Goal: Transaction & Acquisition: Purchase product/service

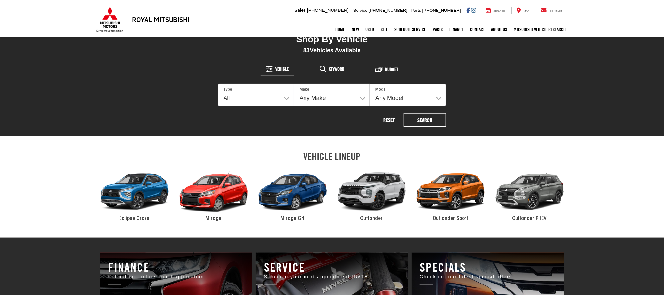
scroll to position [296, 0]
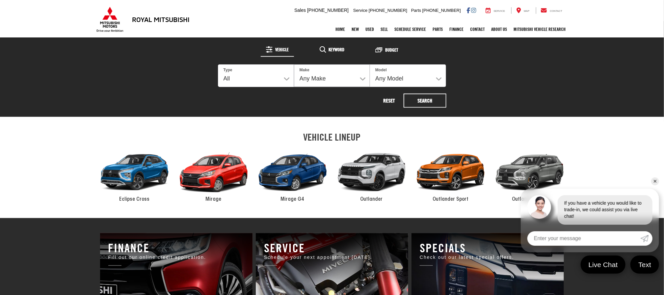
click at [656, 179] on link "✕" at bounding box center [655, 182] width 8 height 8
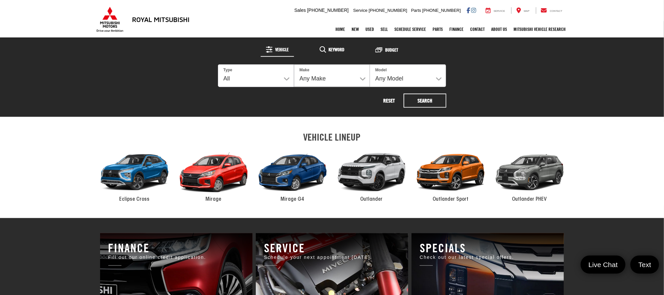
click at [380, 172] on div "2024 Mitsubishi Outlander" at bounding box center [371, 172] width 79 height 53
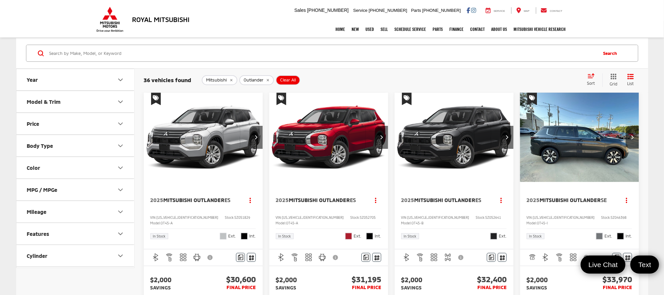
click at [208, 143] on img "2025 Mitsubishi Outlander ES 0" at bounding box center [203, 138] width 120 height 90
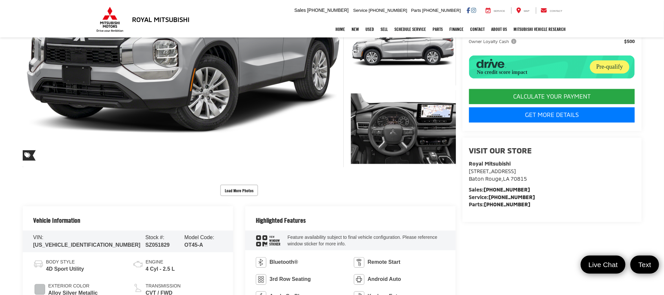
scroll to position [197, 0]
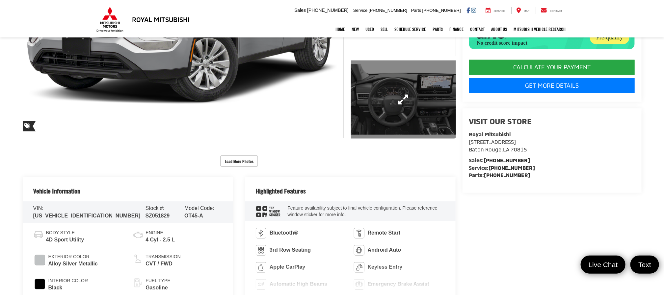
click at [387, 102] on link "Expand Photo 3" at bounding box center [403, 100] width 105 height 79
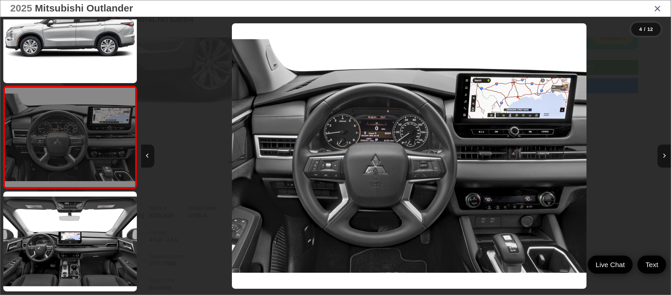
scroll to position [0, 1589]
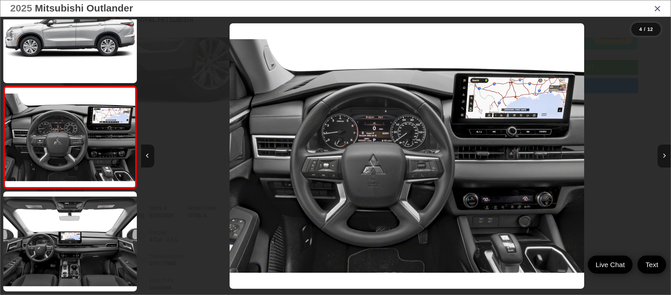
click at [663, 154] on icon "Next image" at bounding box center [664, 156] width 3 height 5
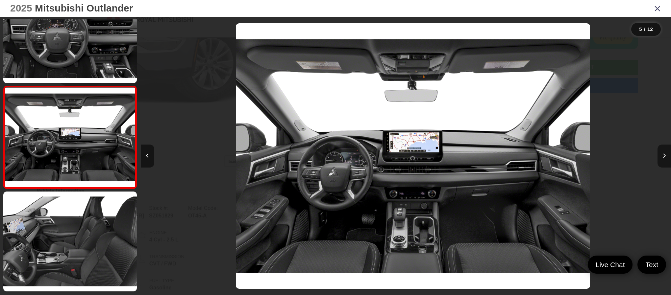
scroll to position [0, 2118]
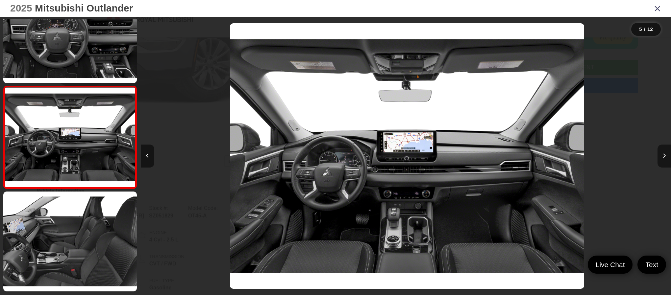
click at [663, 154] on icon "Next image" at bounding box center [664, 156] width 3 height 5
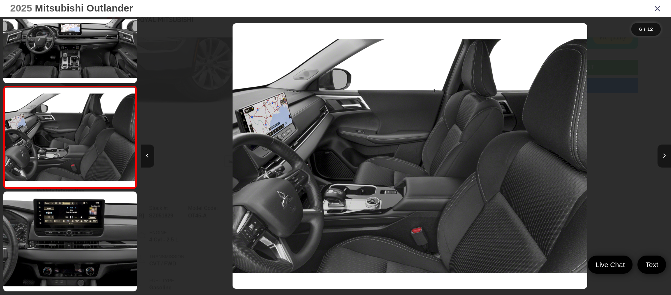
scroll to position [0, 2648]
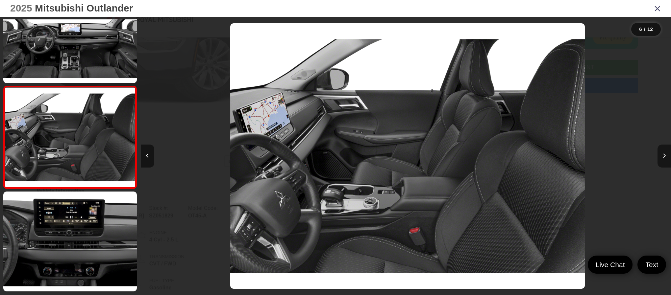
click at [663, 154] on icon "Next image" at bounding box center [664, 156] width 3 height 5
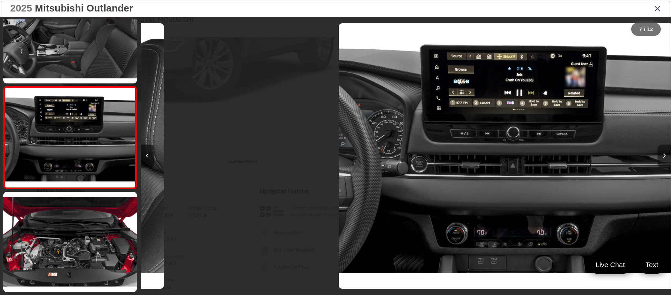
scroll to position [550, 0]
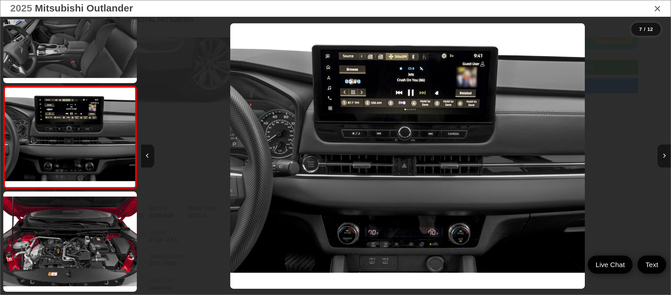
click at [663, 154] on icon "Next image" at bounding box center [664, 156] width 3 height 5
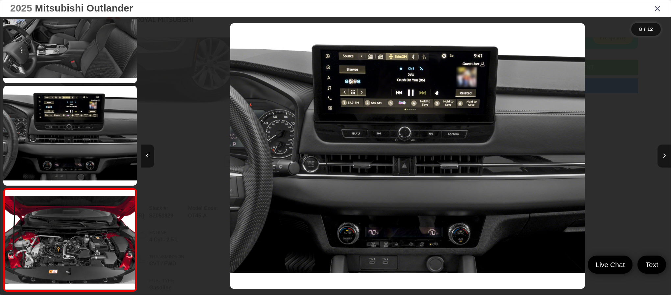
scroll to position [653, 0]
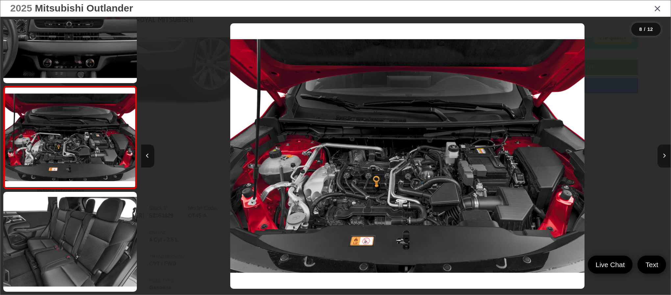
click at [663, 154] on icon "Next image" at bounding box center [664, 156] width 3 height 5
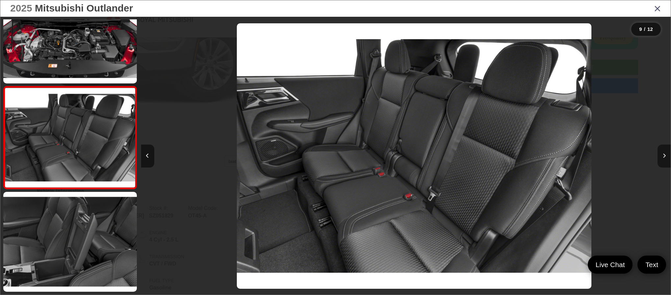
scroll to position [0, 4237]
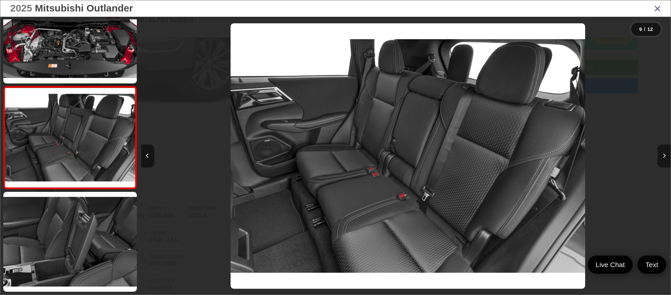
click at [663, 155] on icon "Next image" at bounding box center [664, 156] width 3 height 5
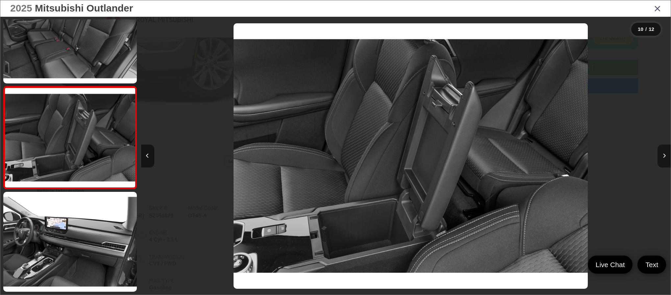
scroll to position [0, 4767]
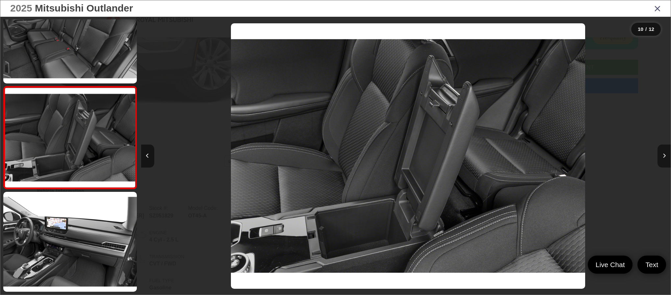
click at [663, 155] on icon "Next image" at bounding box center [664, 156] width 3 height 5
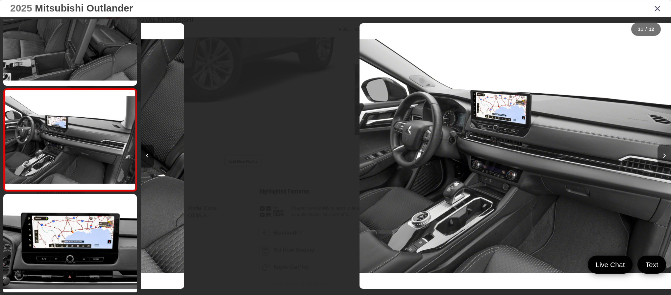
scroll to position [0, 0]
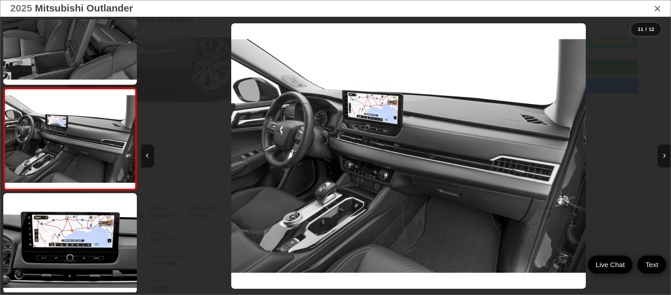
click at [663, 155] on icon "Next image" at bounding box center [664, 156] width 3 height 5
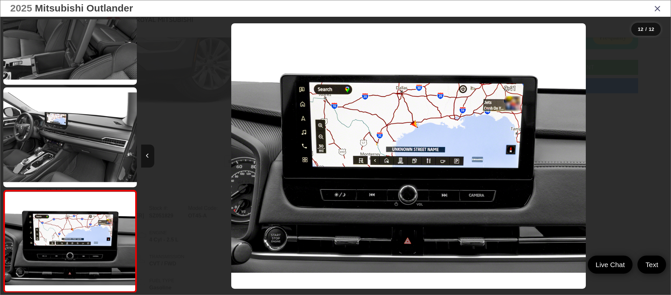
click at [663, 155] on div at bounding box center [604, 156] width 133 height 279
click at [656, 5] on icon "Close gallery" at bounding box center [657, 8] width 7 height 9
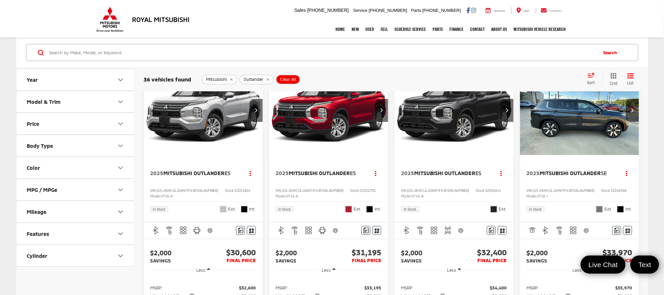
scroll to position [49, 0]
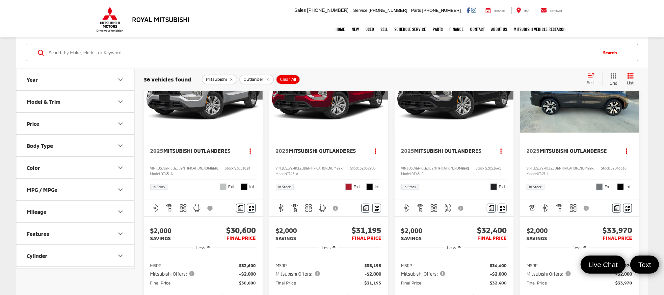
click at [465, 102] on img "2025 Mitsubishi Outlander ES 0" at bounding box center [454, 88] width 120 height 90
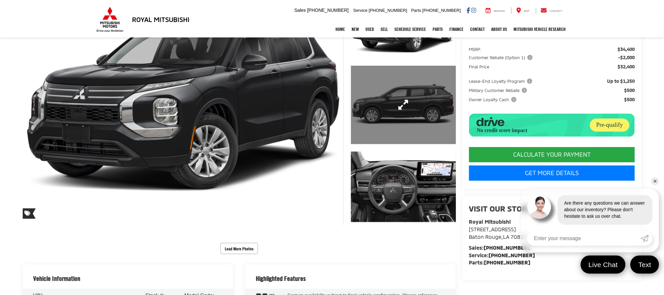
scroll to position [148, 0]
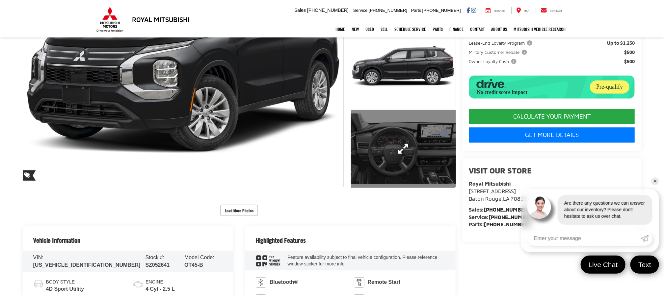
click at [395, 155] on link "Expand Photo 3" at bounding box center [403, 149] width 105 height 79
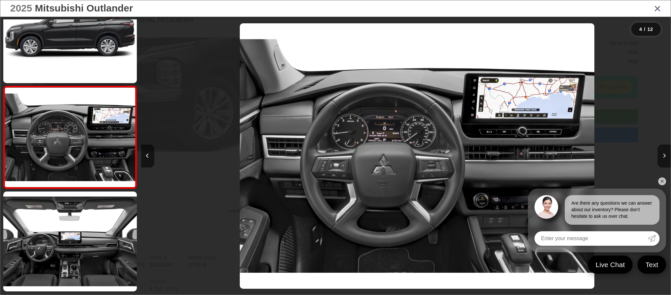
scroll to position [0, 1589]
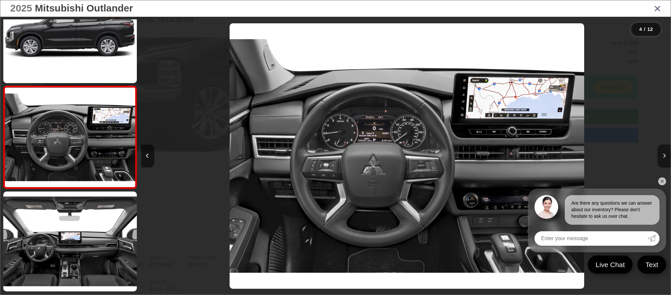
click at [663, 156] on button "Next image" at bounding box center [664, 156] width 13 height 23
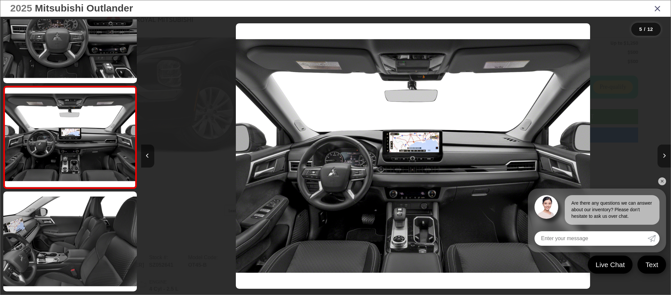
scroll to position [0, 2118]
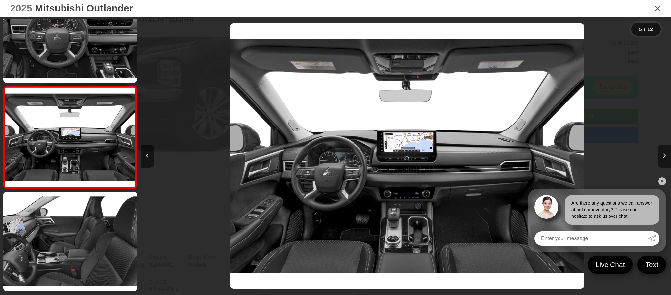
click at [663, 156] on button "Next image" at bounding box center [664, 156] width 13 height 23
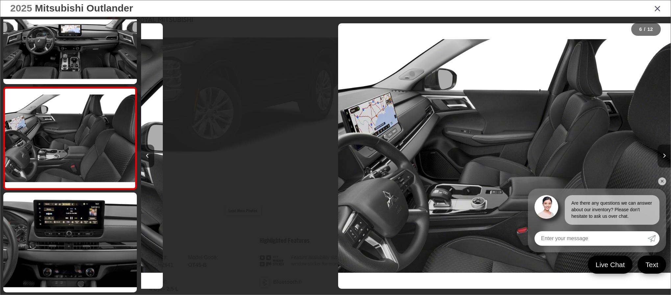
scroll to position [448, 0]
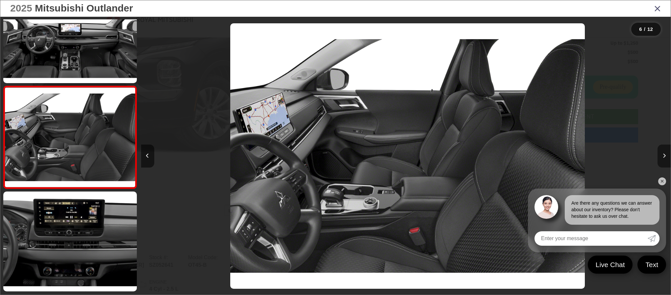
click at [663, 156] on button "Next image" at bounding box center [664, 156] width 13 height 23
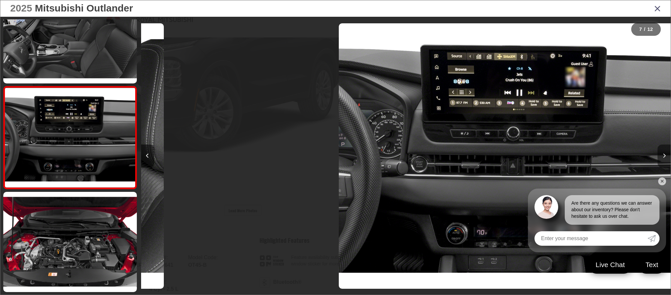
scroll to position [550, 0]
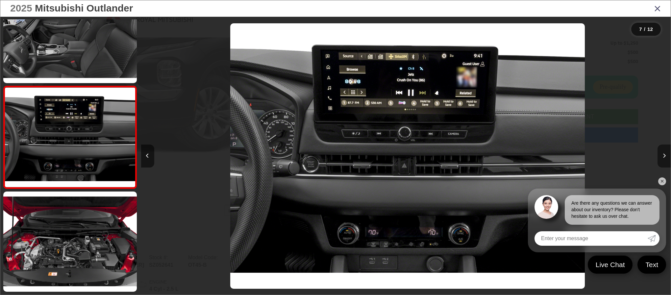
click at [663, 156] on button "Next image" at bounding box center [664, 156] width 13 height 23
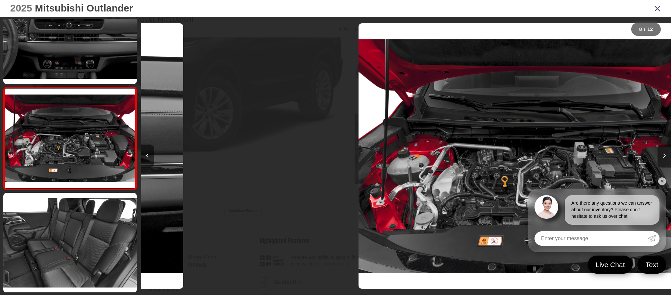
scroll to position [653, 0]
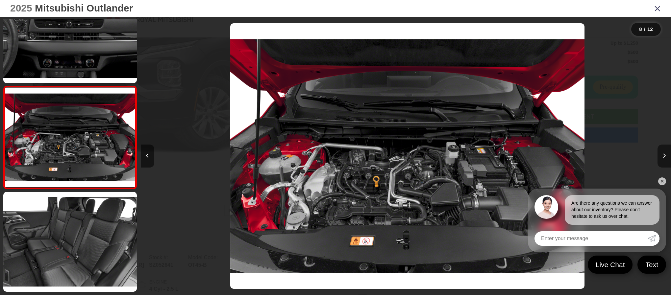
click at [663, 156] on button "Next image" at bounding box center [664, 156] width 13 height 23
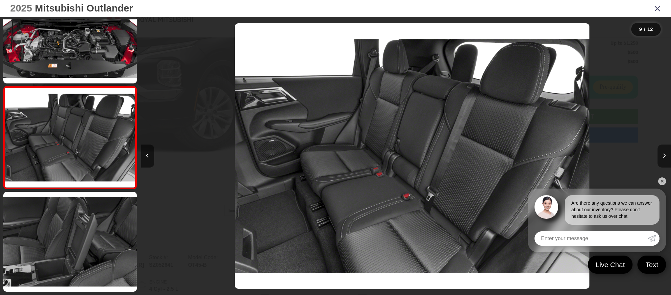
scroll to position [0, 4237]
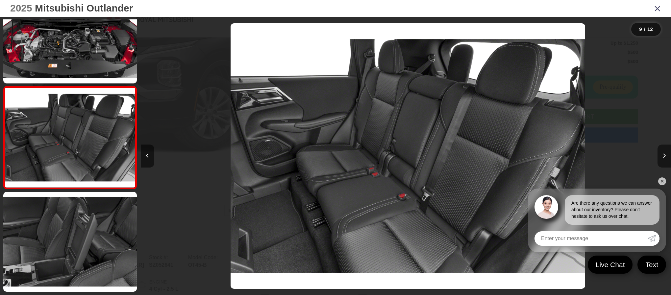
click at [663, 153] on button "Next image" at bounding box center [664, 156] width 13 height 23
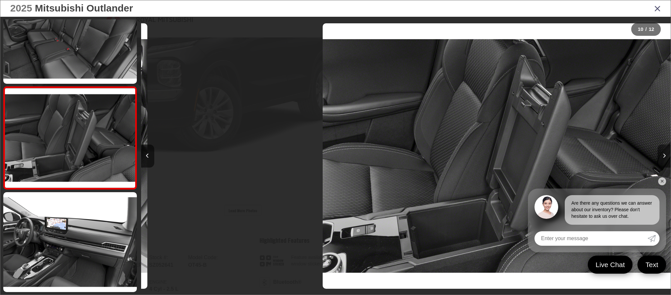
scroll to position [858, 0]
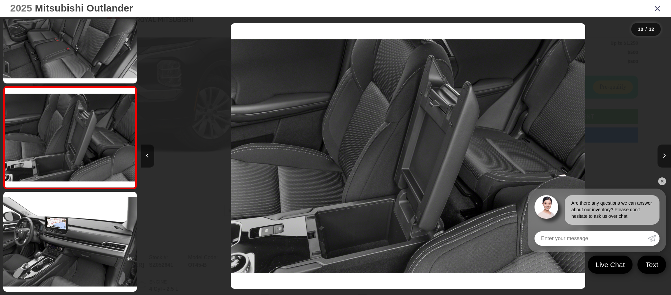
click at [663, 153] on button "Next image" at bounding box center [664, 156] width 13 height 23
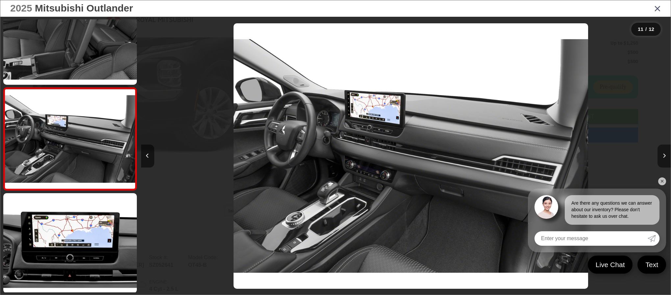
scroll to position [0, 5297]
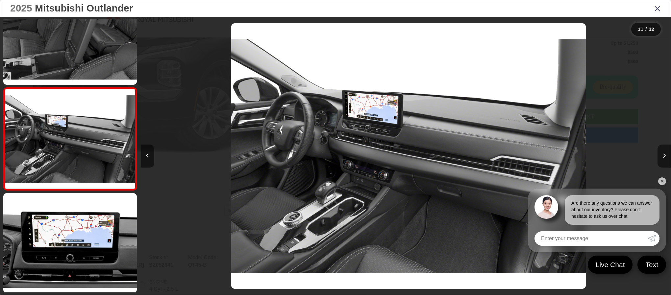
click at [663, 153] on button "Next image" at bounding box center [664, 156] width 13 height 23
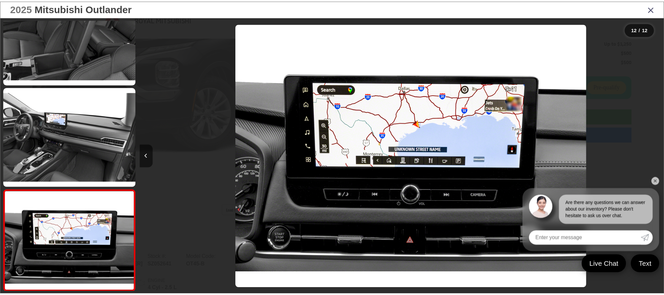
scroll to position [0, 5826]
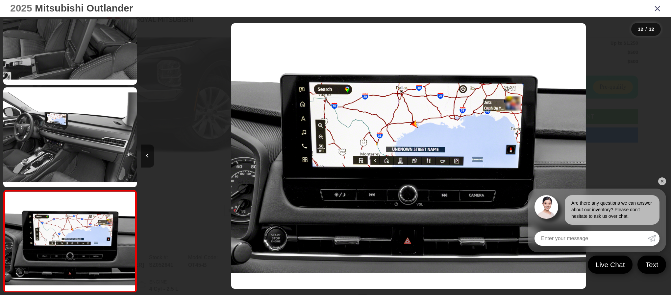
click at [663, 153] on div at bounding box center [604, 156] width 133 height 279
drag, startPoint x: 652, startPoint y: 11, endPoint x: 657, endPoint y: 8, distance: 5.9
click at [653, 10] on div "2025 Mitsubishi Outlander" at bounding box center [335, 8] width 671 height 16
click at [658, 8] on icon "Close gallery" at bounding box center [657, 8] width 7 height 9
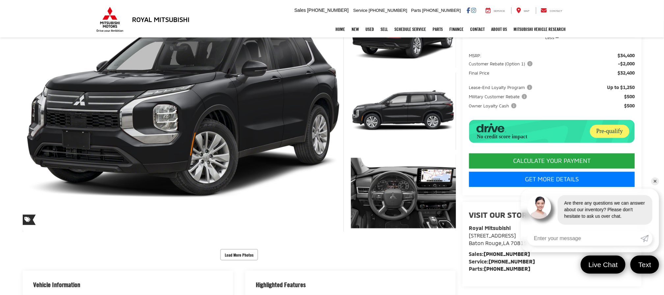
scroll to position [0, 0]
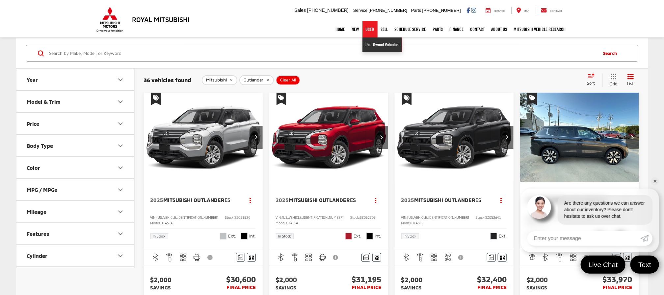
click at [371, 41] on link "Pre-Owned Vehicles" at bounding box center [381, 45] width 39 height 14
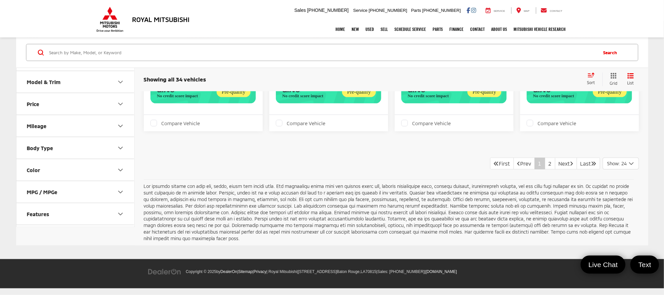
scroll to position [1914, 0]
click at [545, 164] on link "2" at bounding box center [550, 164] width 11 height 12
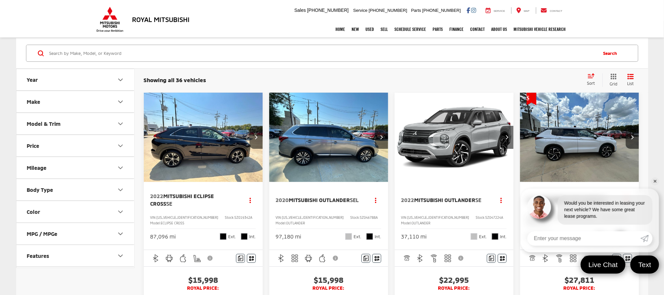
click at [465, 130] on img "2022 Mitsubishi Outlander SE 0" at bounding box center [454, 138] width 120 height 90
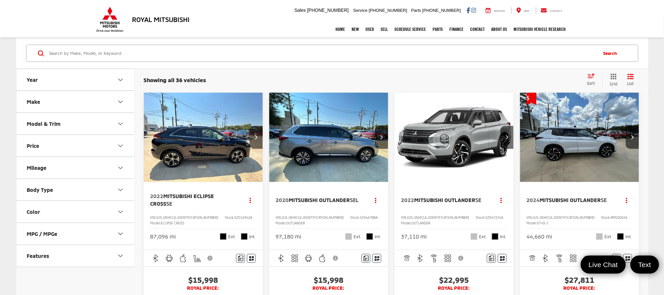
click at [451, 140] on img "2022 Mitsubishi Outlander SE 0" at bounding box center [454, 138] width 120 height 90
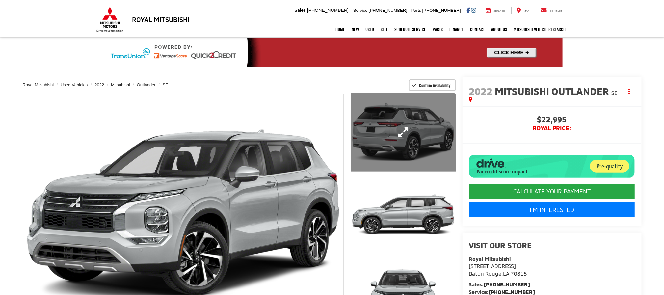
click at [416, 128] on link "Expand Photo 1" at bounding box center [403, 132] width 105 height 79
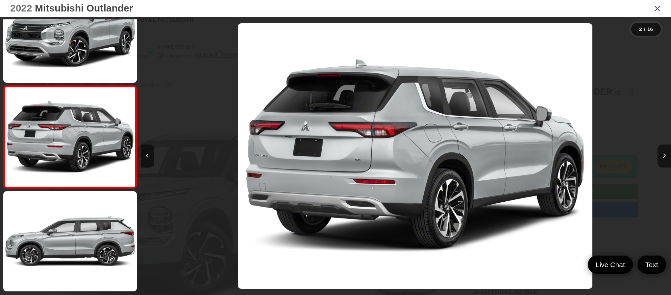
scroll to position [0, 529]
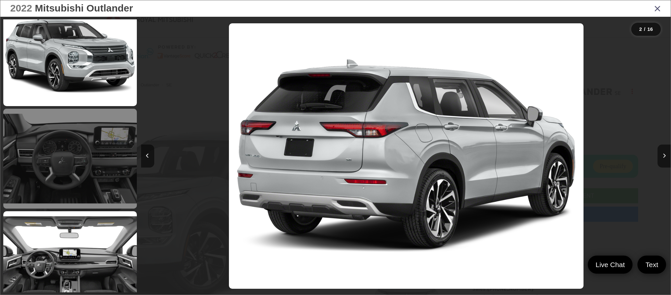
click at [62, 164] on link at bounding box center [70, 159] width 134 height 100
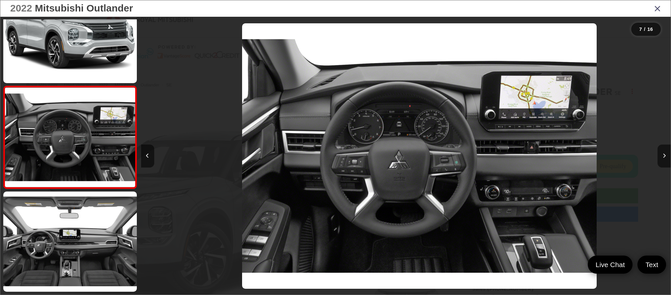
scroll to position [0, 3178]
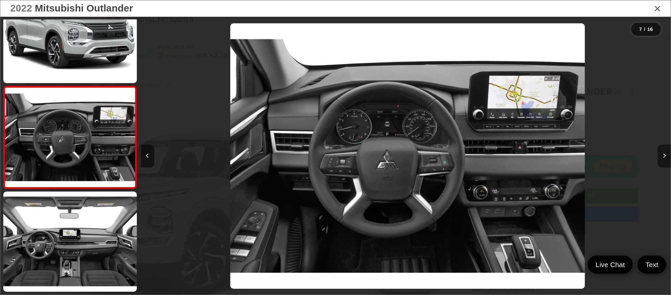
click at [662, 153] on button "Next image" at bounding box center [664, 156] width 13 height 23
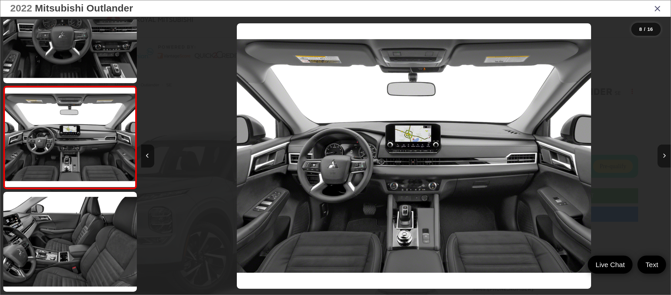
scroll to position [0, 3708]
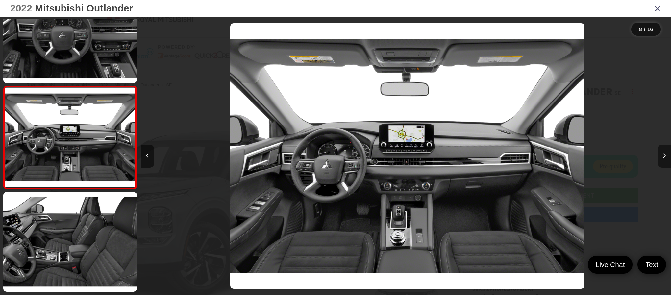
click at [662, 153] on button "Next image" at bounding box center [664, 156] width 13 height 23
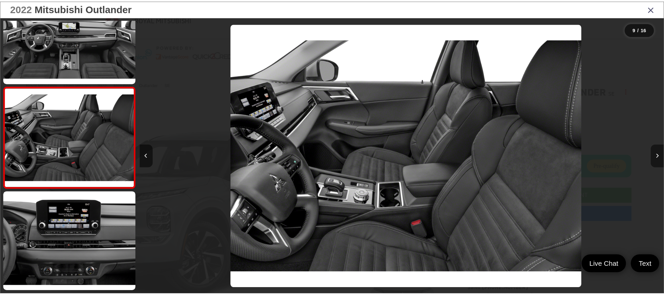
scroll to position [0, 4237]
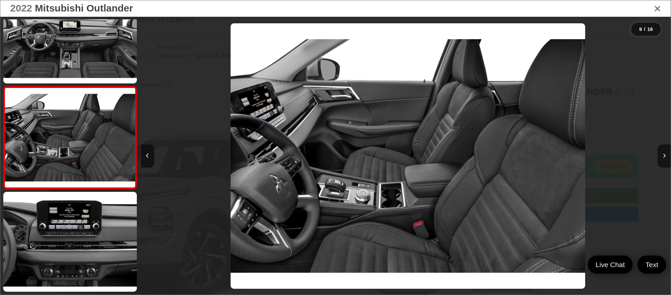
click at [657, 8] on icon "Close gallery" at bounding box center [657, 8] width 7 height 9
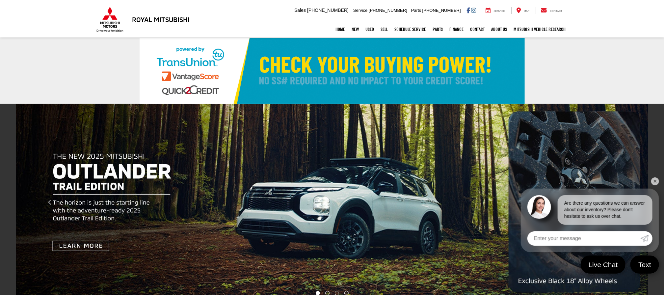
click at [652, 181] on link "✕" at bounding box center [655, 182] width 8 height 8
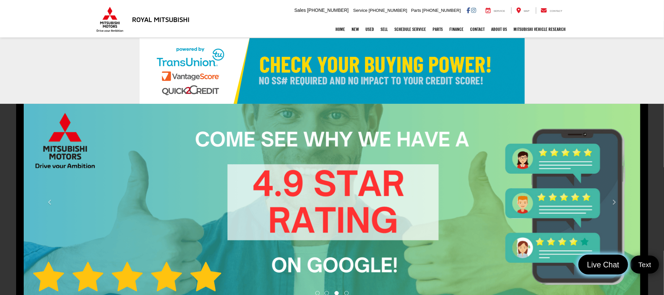
click at [614, 266] on span "Live Chat" at bounding box center [602, 265] width 39 height 10
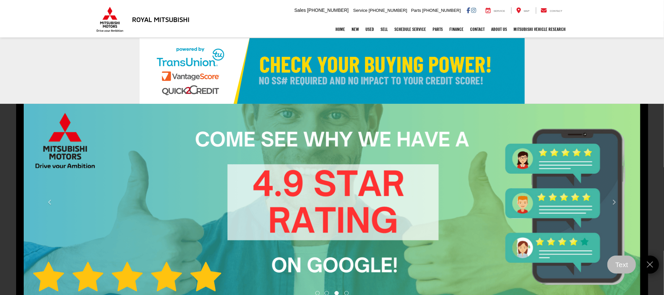
click at [451, 209] on img "carousel slide number 3 of 4" at bounding box center [332, 202] width 632 height 197
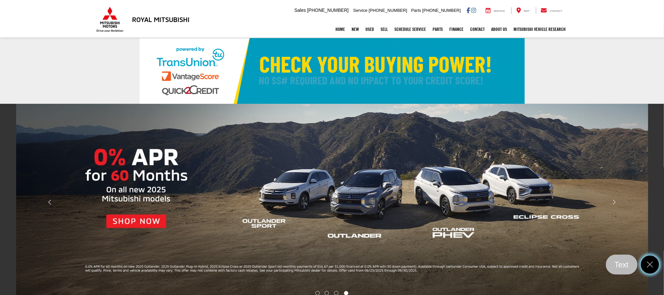
click at [651, 265] on icon "Close" at bounding box center [649, 265] width 9 height 9
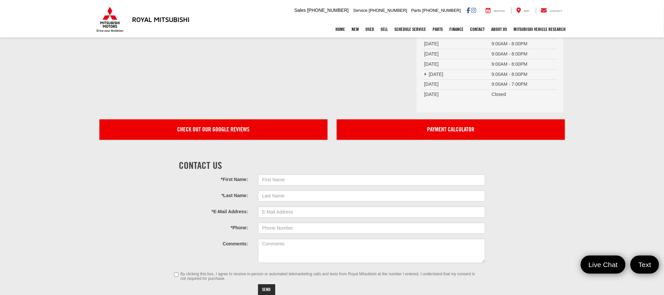
scroll to position [1955, 0]
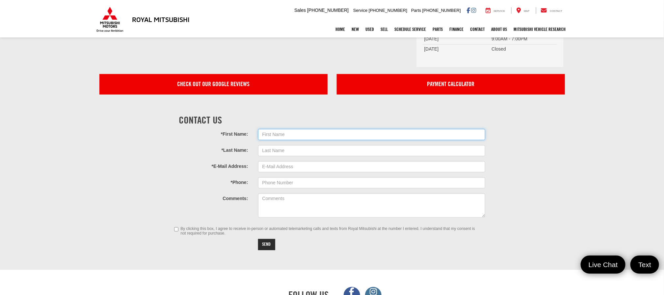
click at [296, 131] on input "*First Name:" at bounding box center [371, 134] width 227 height 11
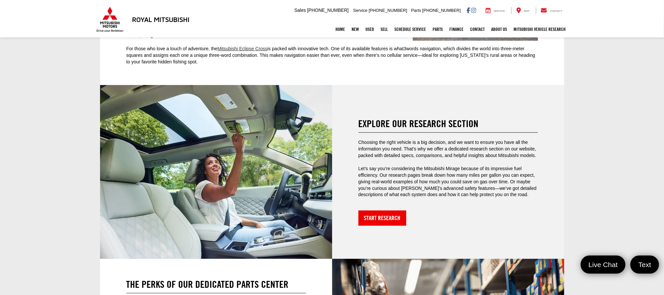
scroll to position [1412, 0]
